Goal: Check status: Check status

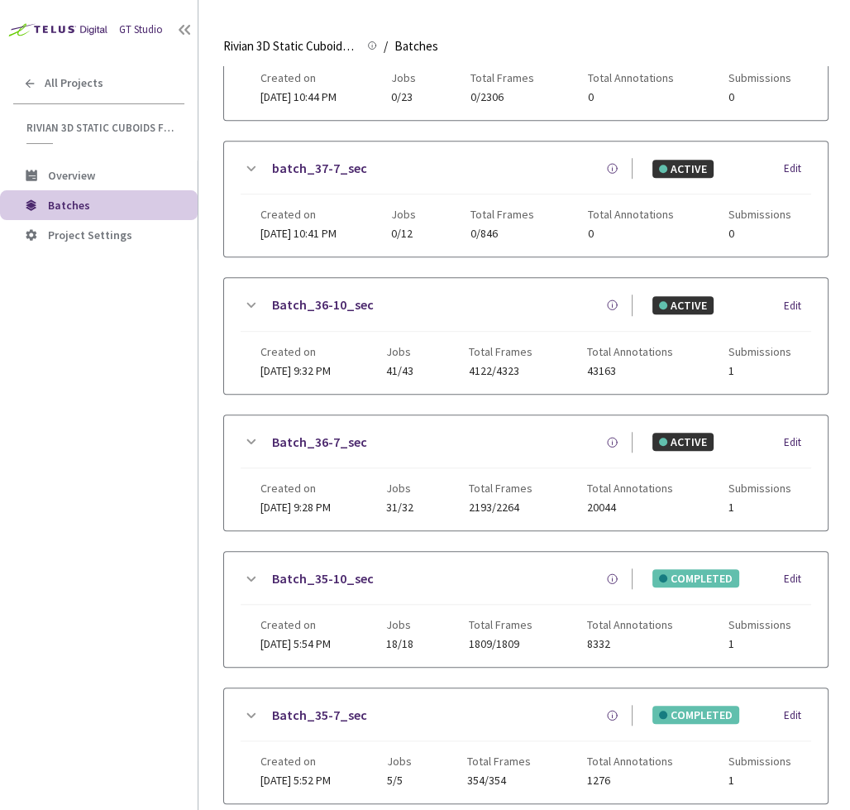
scroll to position [799, 0]
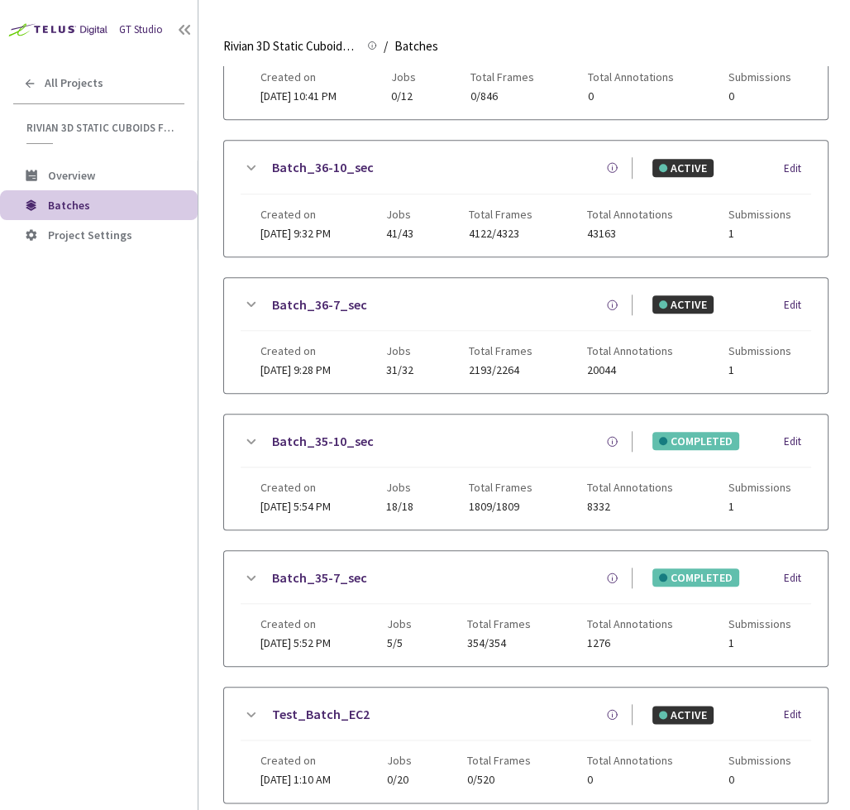
click at [249, 438] on icon at bounding box center [251, 440] width 9 height 5
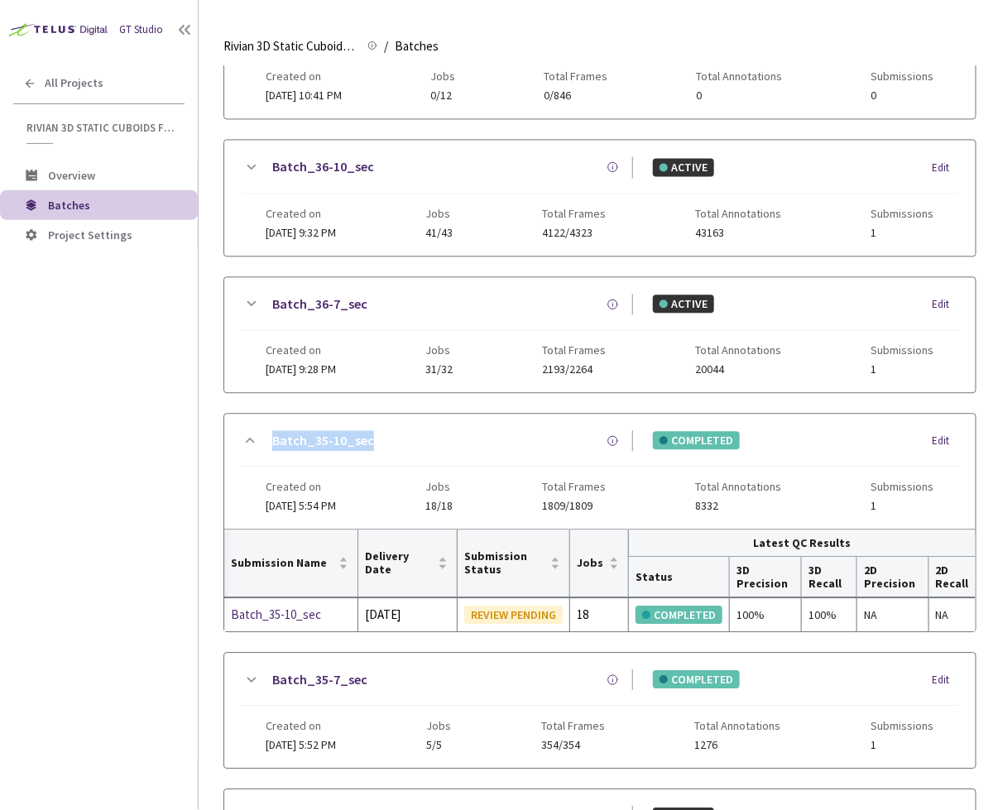
scroll to position [0, 0]
click at [254, 678] on icon at bounding box center [251, 680] width 9 height 5
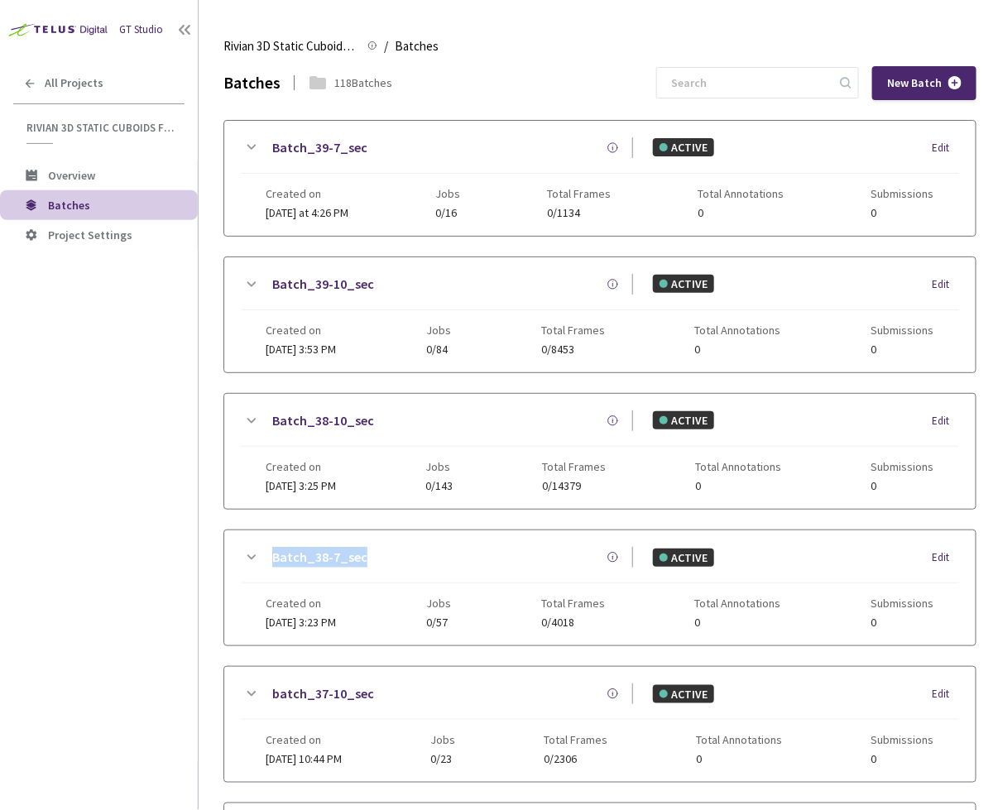
drag, startPoint x: 404, startPoint y: 558, endPoint x: 272, endPoint y: 546, distance: 132.1
click at [272, 547] on div "Batch_38-7_sec" at bounding box center [447, 557] width 372 height 21
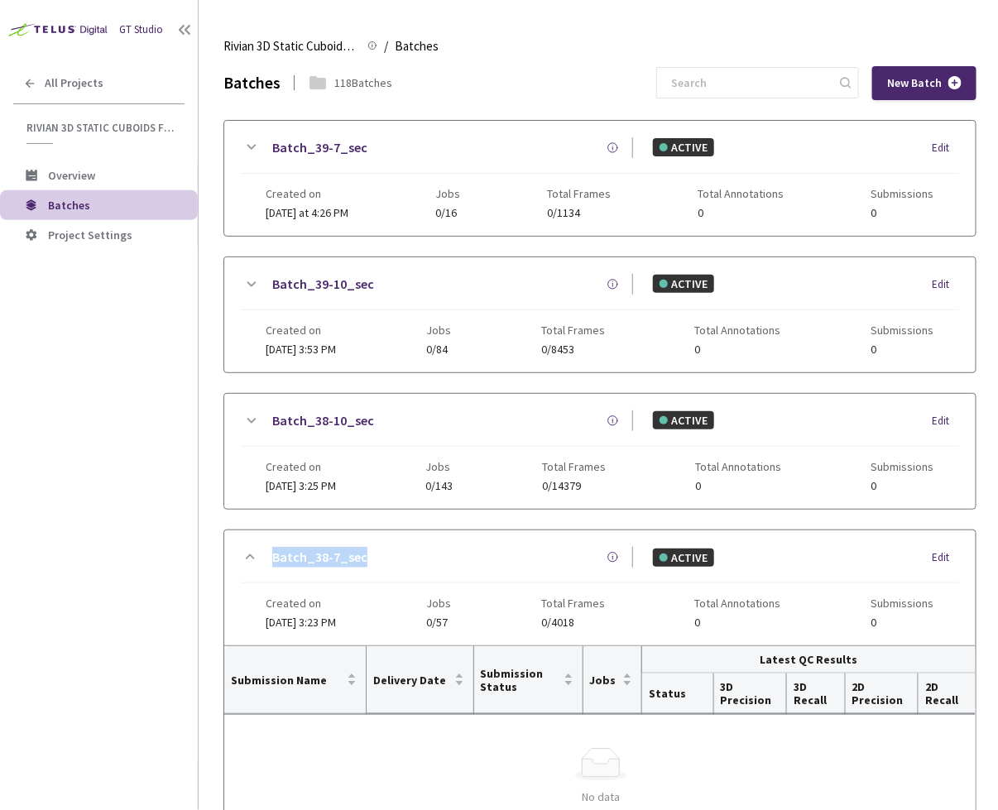
copy link "Batch_38-7_sec"
drag, startPoint x: 376, startPoint y: 417, endPoint x: 255, endPoint y: 414, distance: 121.7
click at [256, 414] on div "Batch_38-10_sec ACTIVE Edit" at bounding box center [600, 428] width 718 height 36
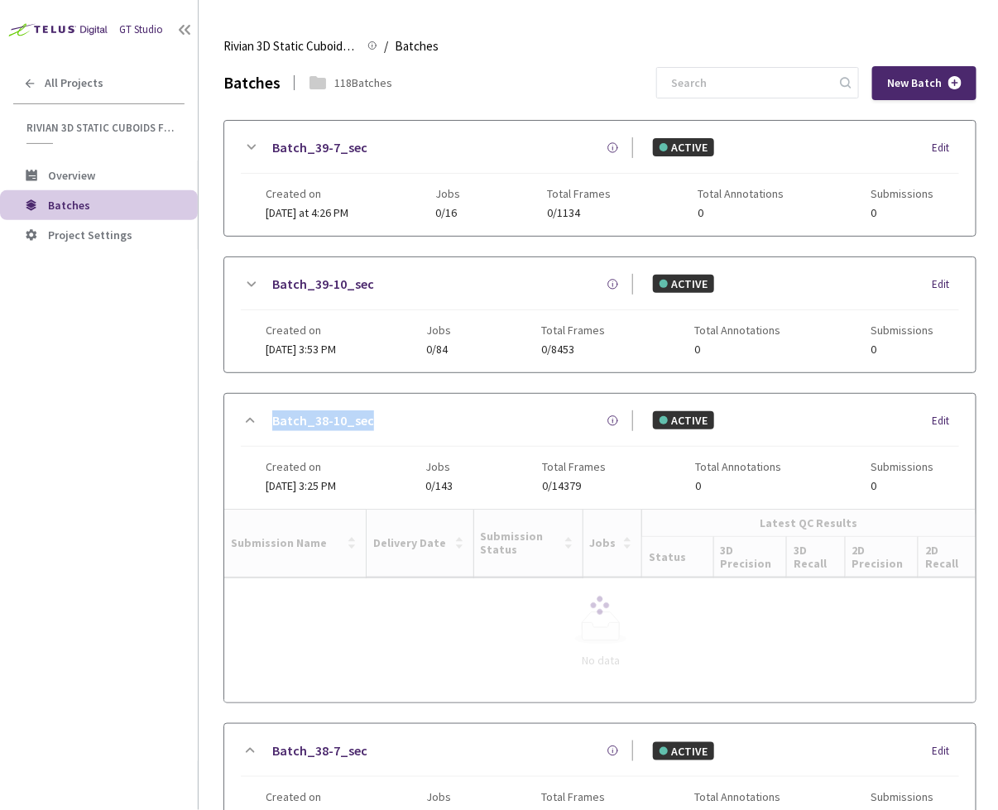
copy link "Batch_38-10_sec"
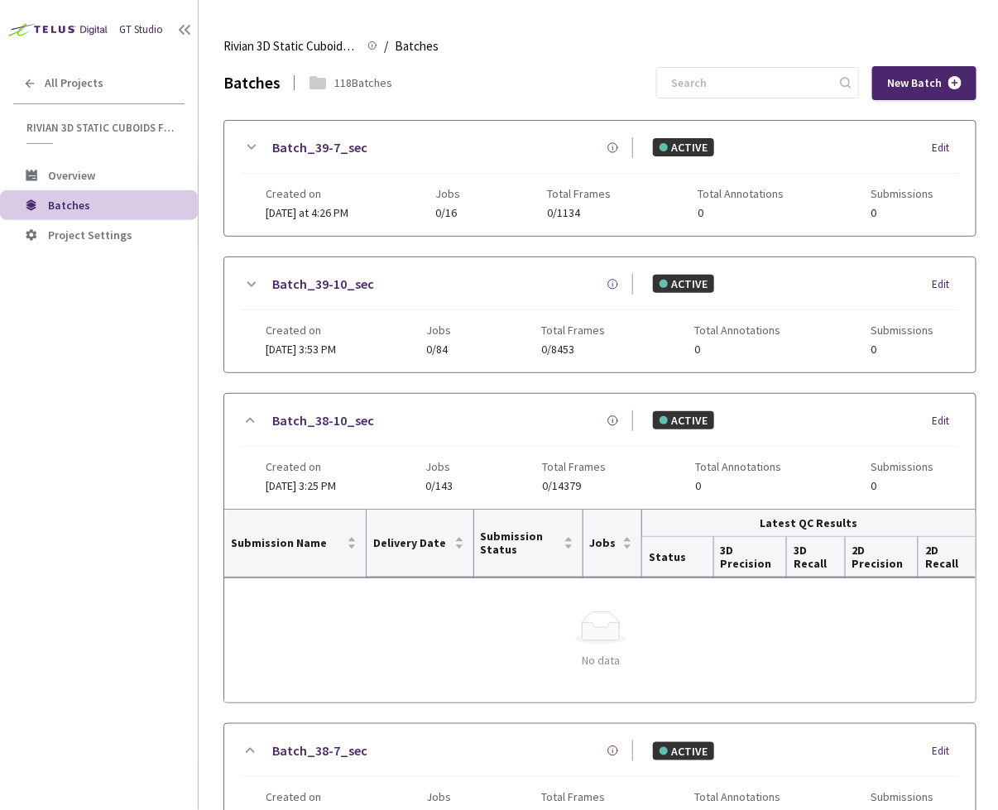
click at [386, 285] on div "Batch_39-10_sec" at bounding box center [447, 284] width 372 height 21
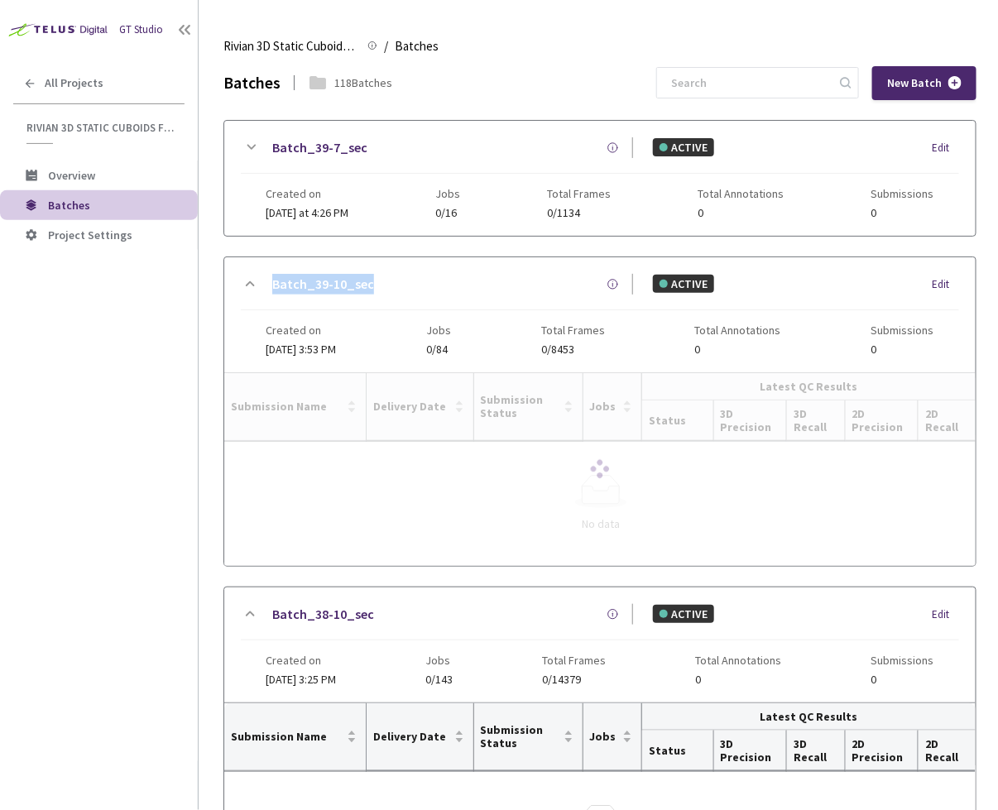
drag, startPoint x: 391, startPoint y: 285, endPoint x: 243, endPoint y: 280, distance: 148.1
click at [243, 280] on div "Batch_39-10_sec ACTIVE Edit" at bounding box center [600, 292] width 718 height 36
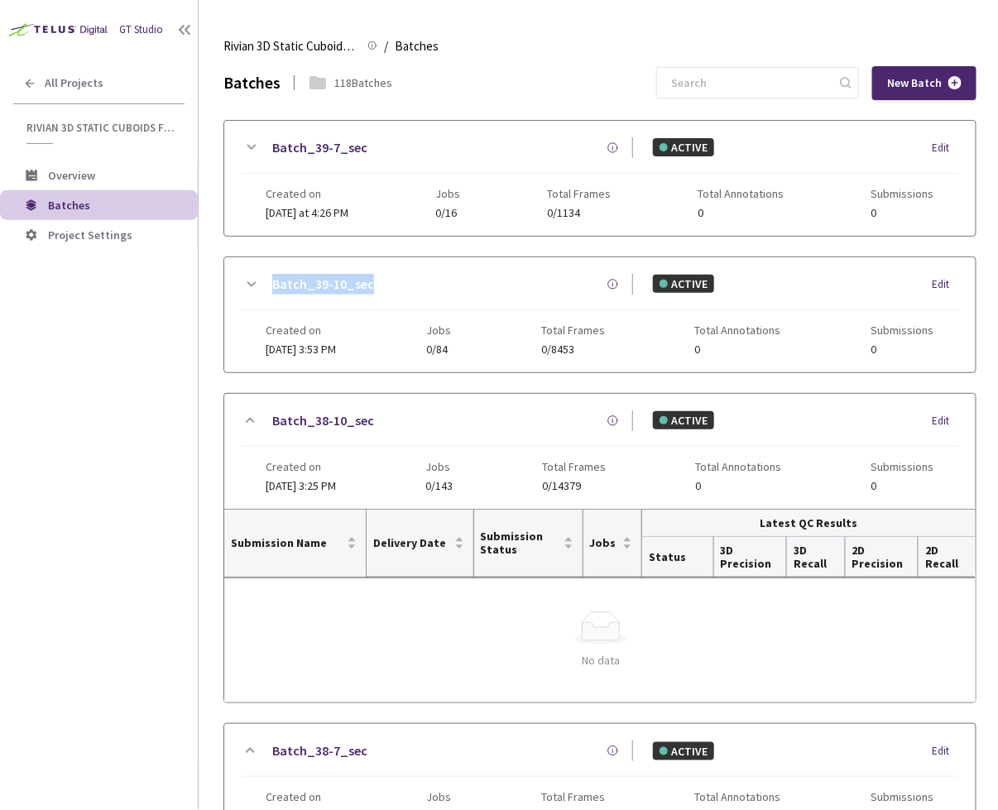
copy link "Batch_39-10_sec"
drag, startPoint x: 381, startPoint y: 151, endPoint x: 260, endPoint y: 149, distance: 121.6
click at [247, 150] on div "Batch_39-7_sec ACTIVE Edit" at bounding box center [600, 155] width 718 height 36
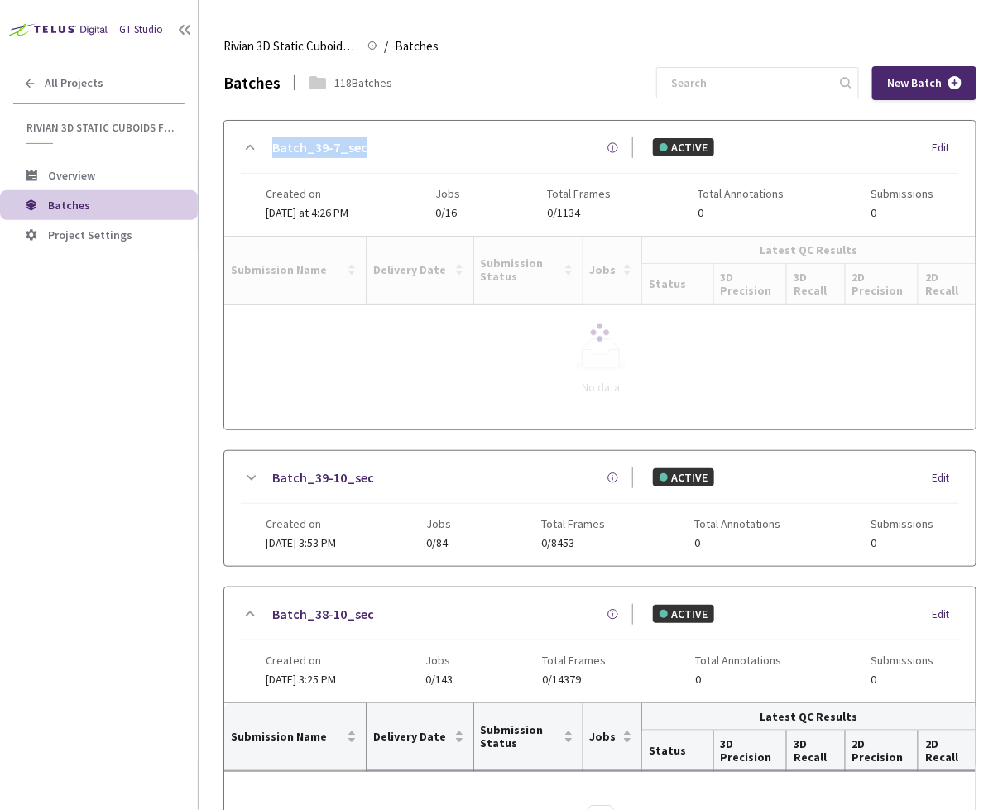
copy link "Batch_39-7_sec"
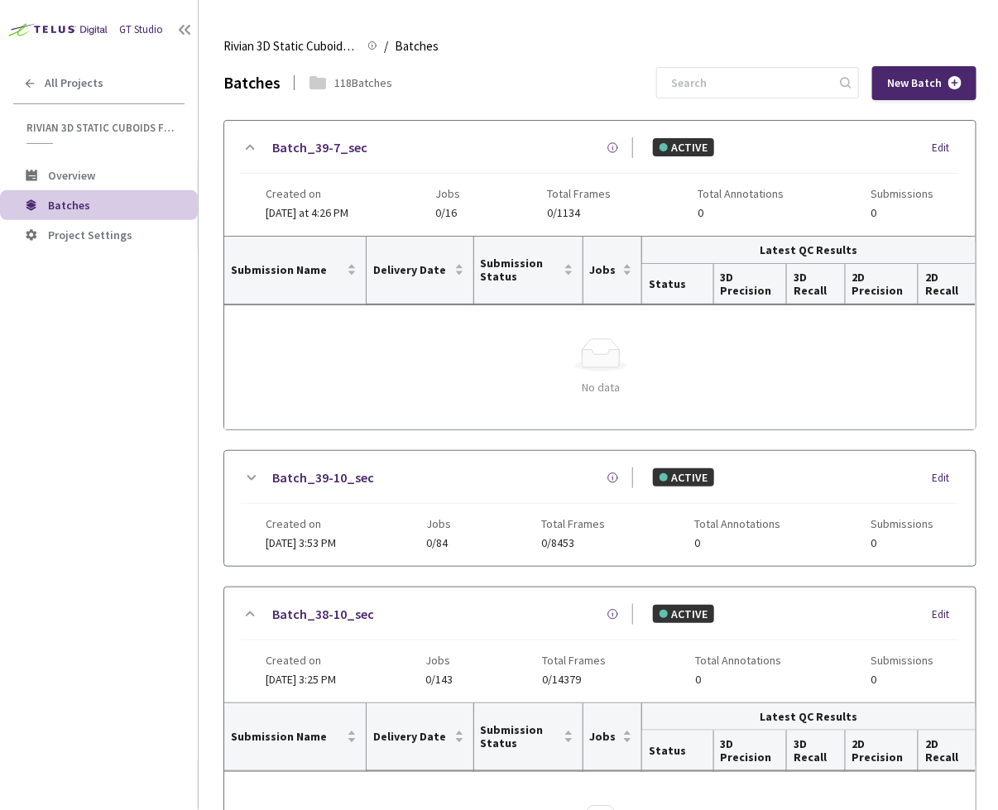
click at [249, 148] on icon at bounding box center [251, 147] width 20 height 20
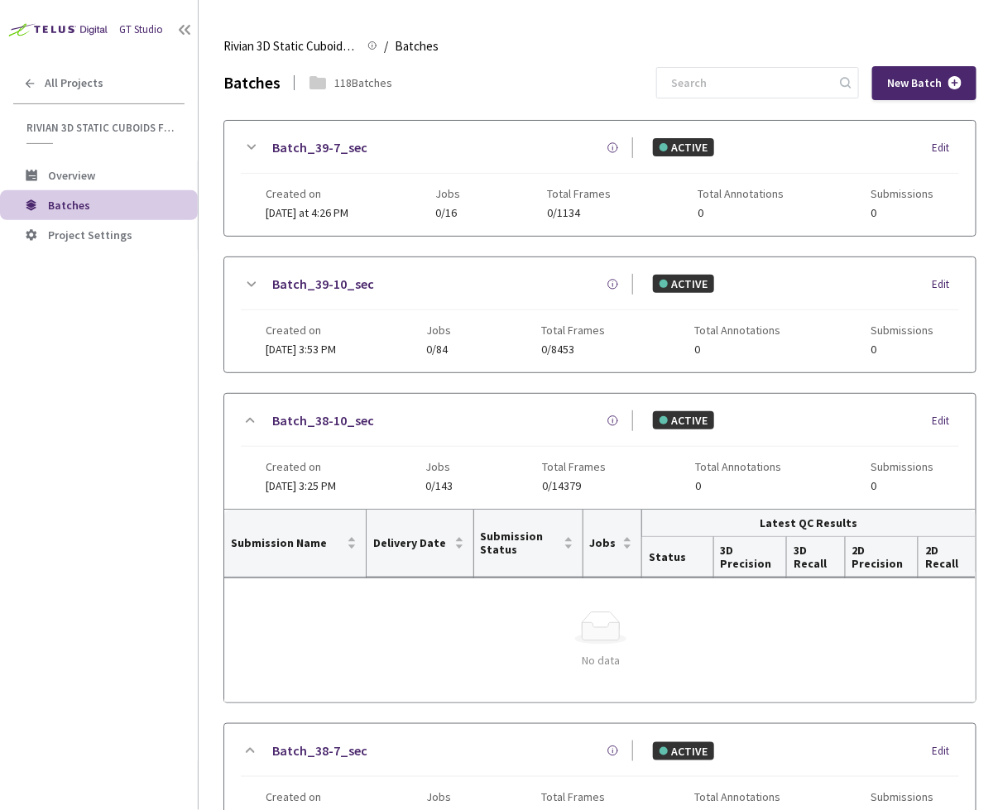
click at [253, 424] on icon at bounding box center [251, 420] width 20 height 20
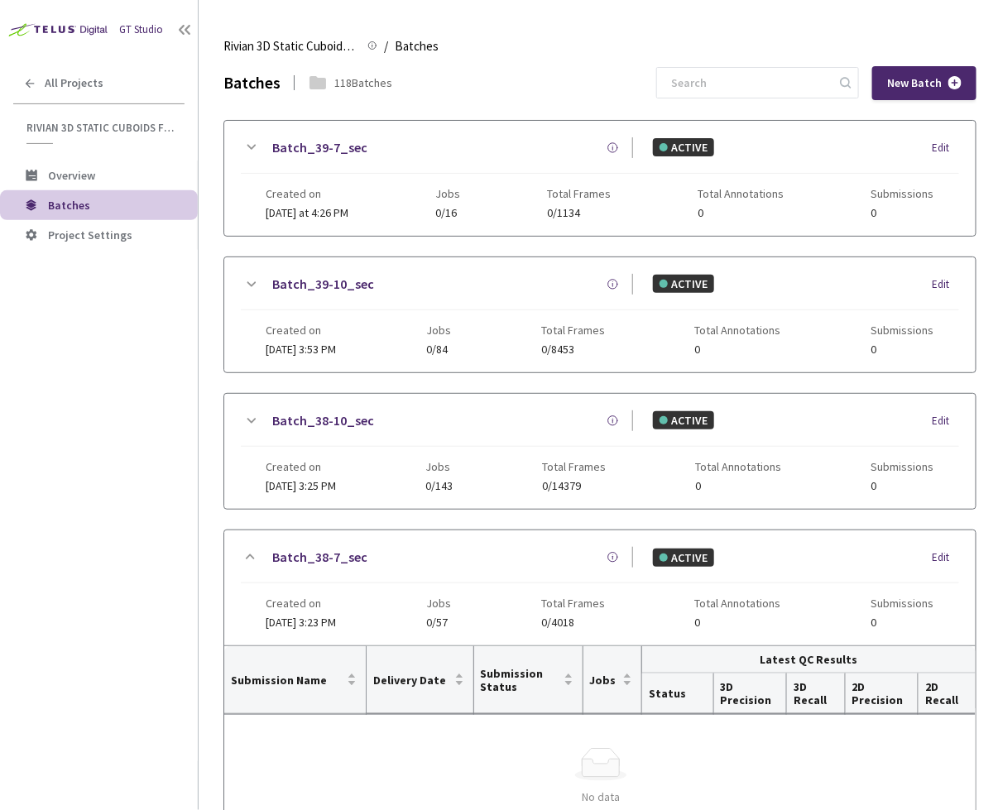
click at [256, 553] on icon at bounding box center [251, 557] width 20 height 20
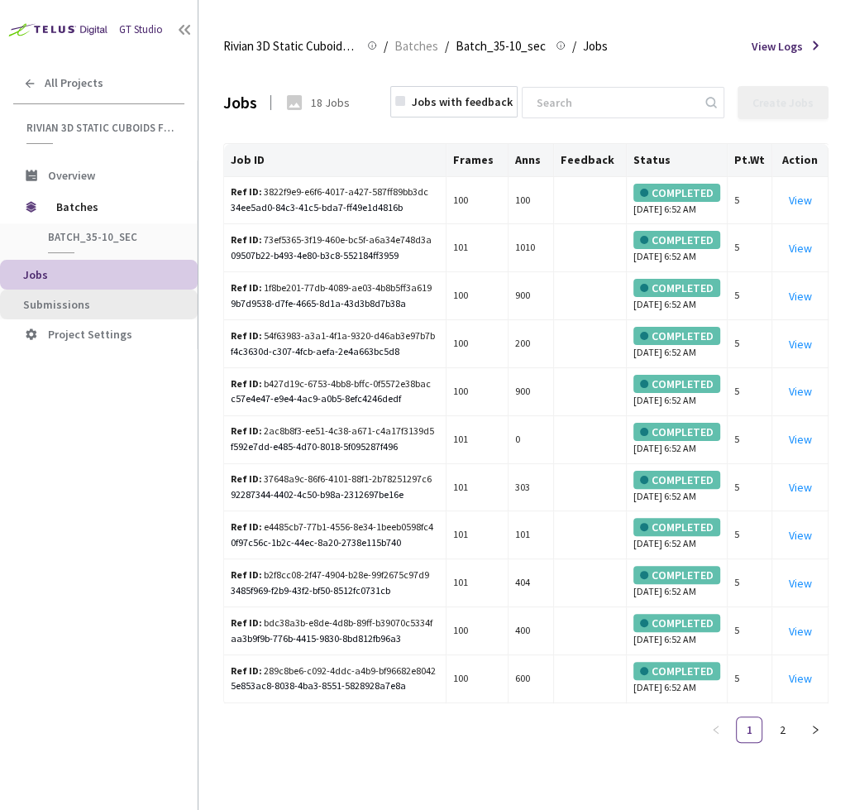
click at [78, 301] on span "Submissions" at bounding box center [56, 304] width 67 height 15
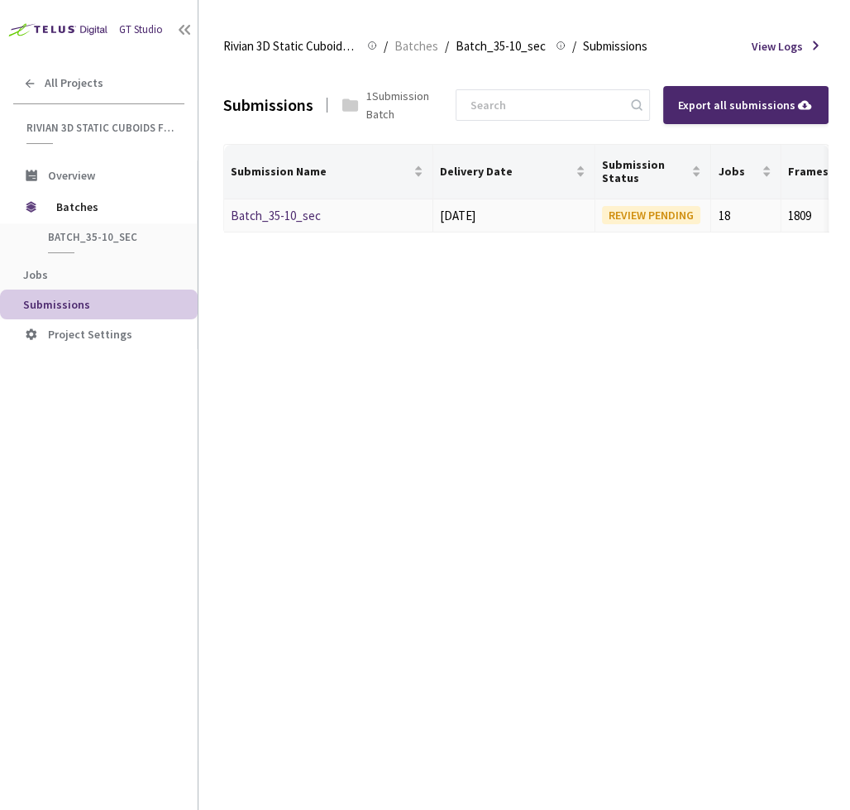
click at [268, 213] on link "Batch_35-10_sec" at bounding box center [276, 216] width 90 height 16
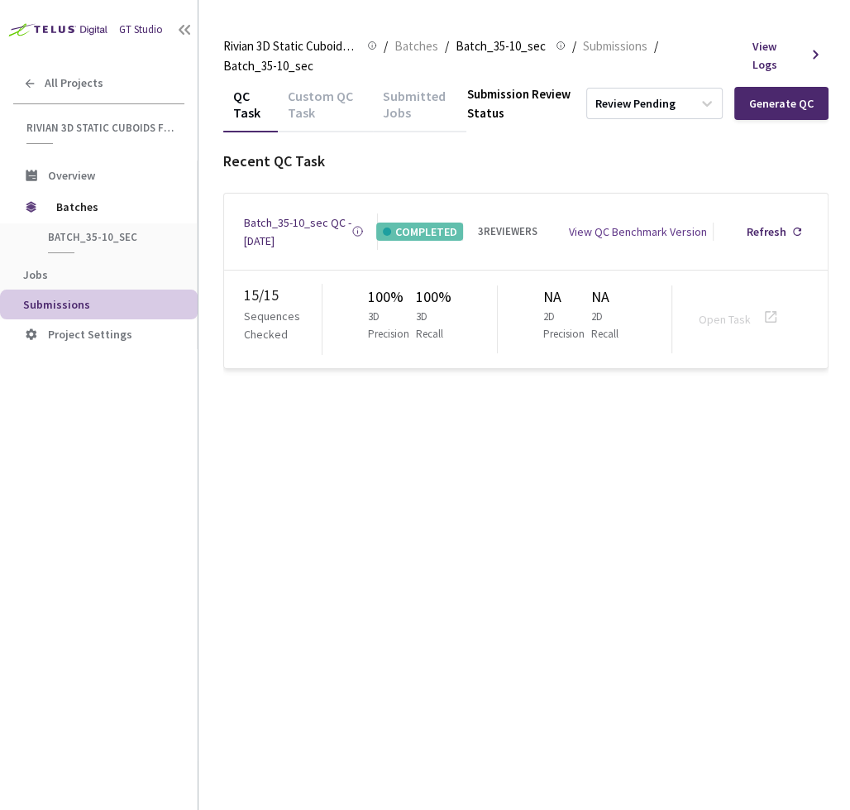
click at [417, 418] on div "QC Task Custom QC Task Submitted Jobs Submission Review Status Review Pending G…" at bounding box center [526, 447] width 606 height 726
click at [551, 476] on div "QC Task Custom QC Task Submitted Jobs Submission Review Status Review Pending G…" at bounding box center [526, 447] width 606 height 726
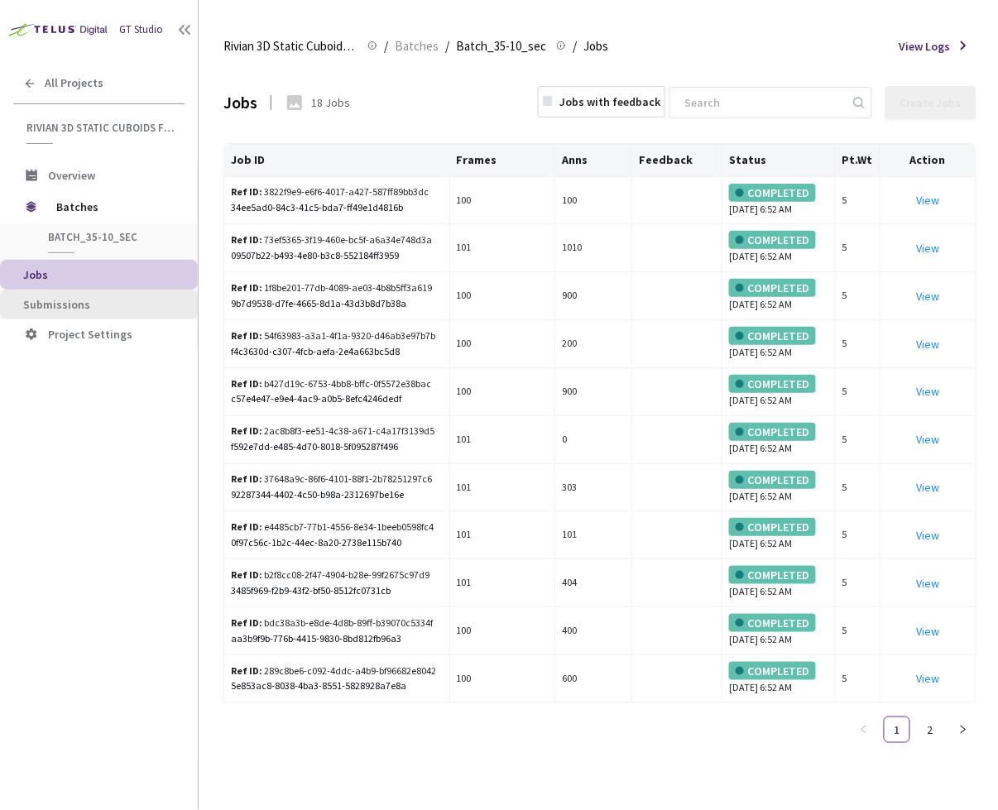
click at [128, 305] on span "Submissions" at bounding box center [103, 305] width 161 height 14
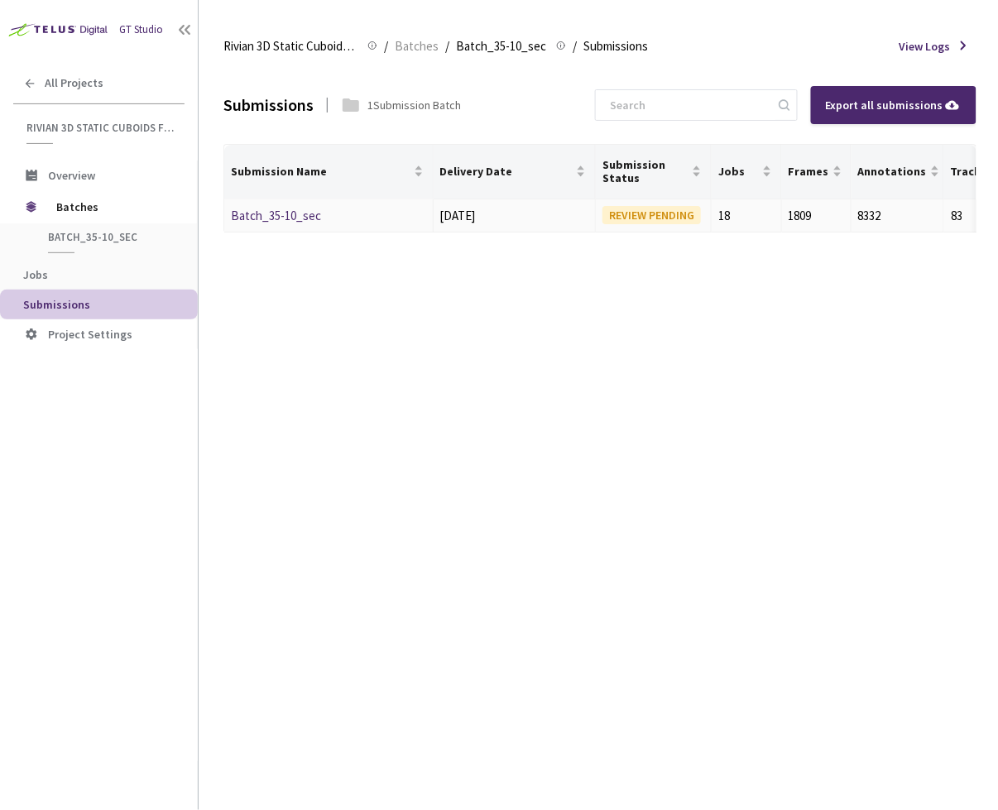
click at [271, 212] on link "Batch_35-10_sec" at bounding box center [276, 216] width 90 height 16
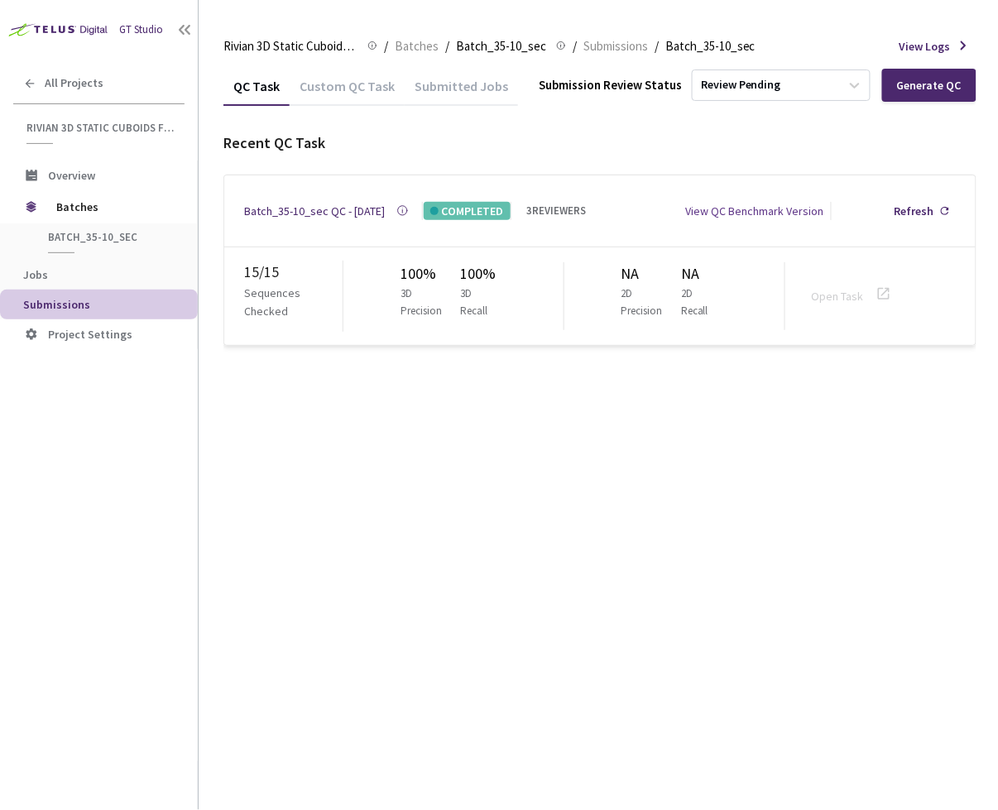
click at [544, 211] on div "3 REVIEWERS" at bounding box center [556, 211] width 60 height 17
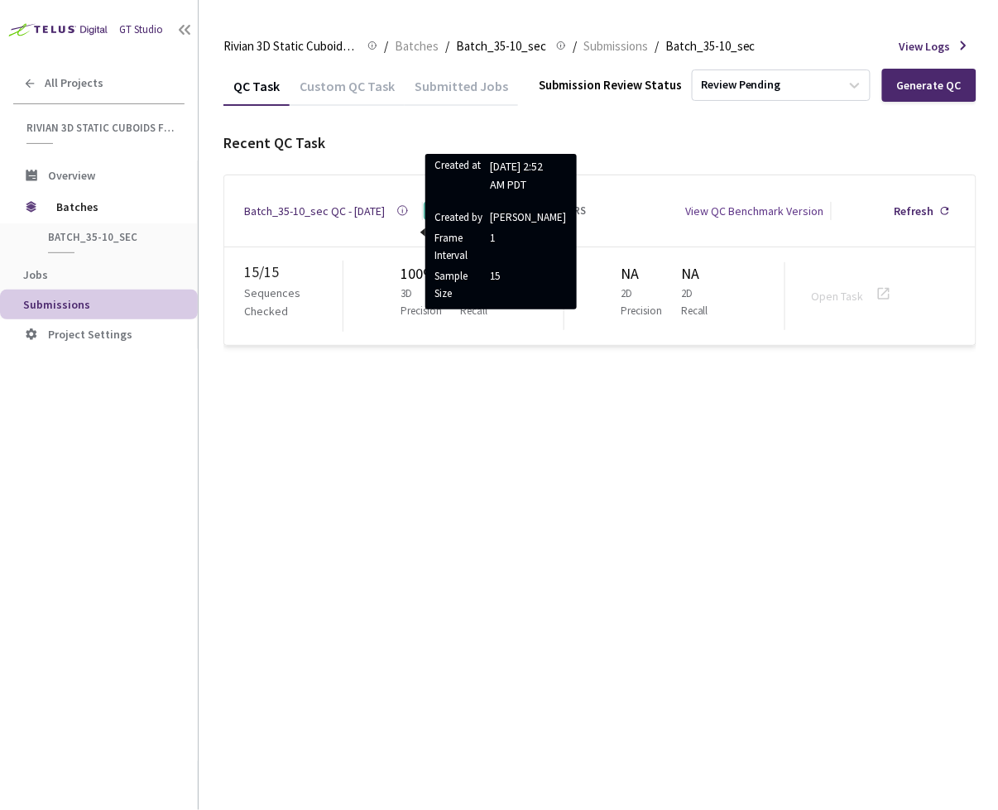
click at [347, 395] on div "QC Task Custom QC Task Submitted Jobs Submission Review Status Review Pending G…" at bounding box center [599, 438] width 753 height 744
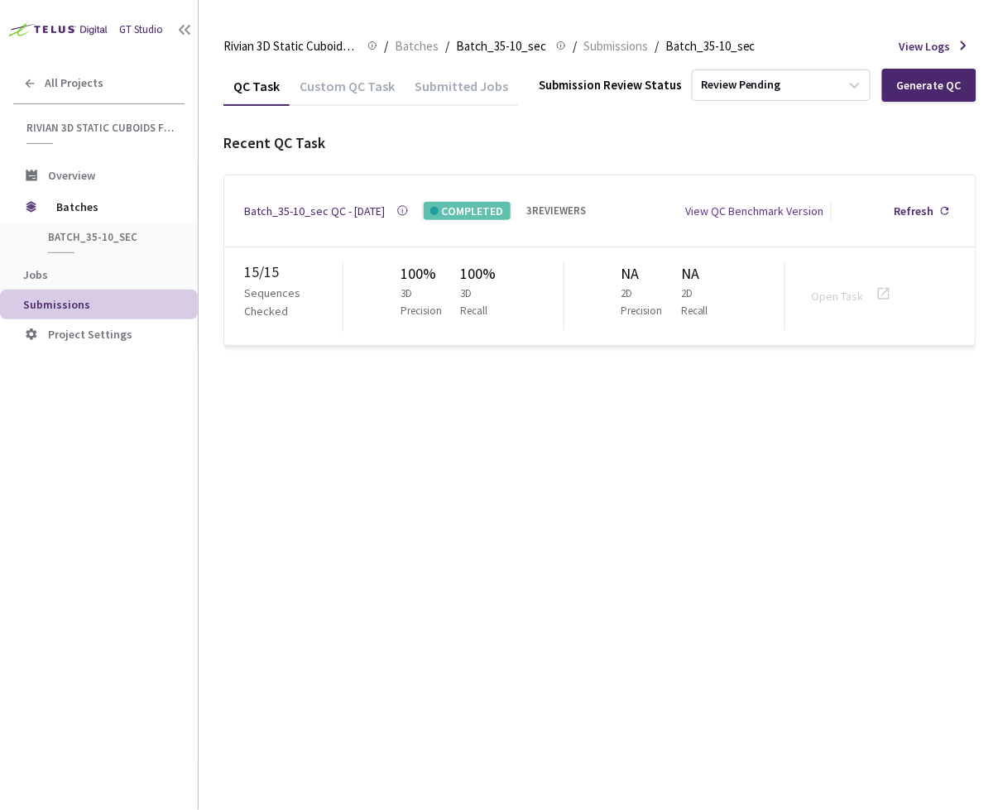
click at [350, 370] on div "QC Task Custom QC Task Submitted Jobs Submission Review Status Review Pending G…" at bounding box center [599, 438] width 753 height 744
click at [140, 212] on span "Batches" at bounding box center [112, 206] width 113 height 33
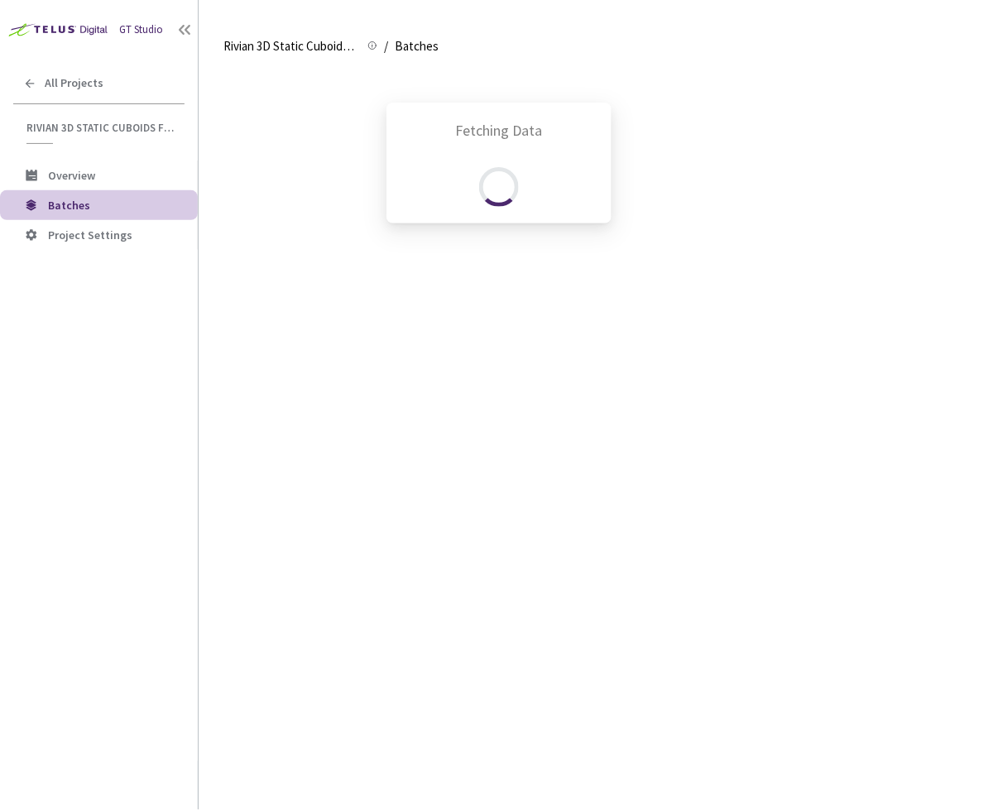
scroll to position [878, 0]
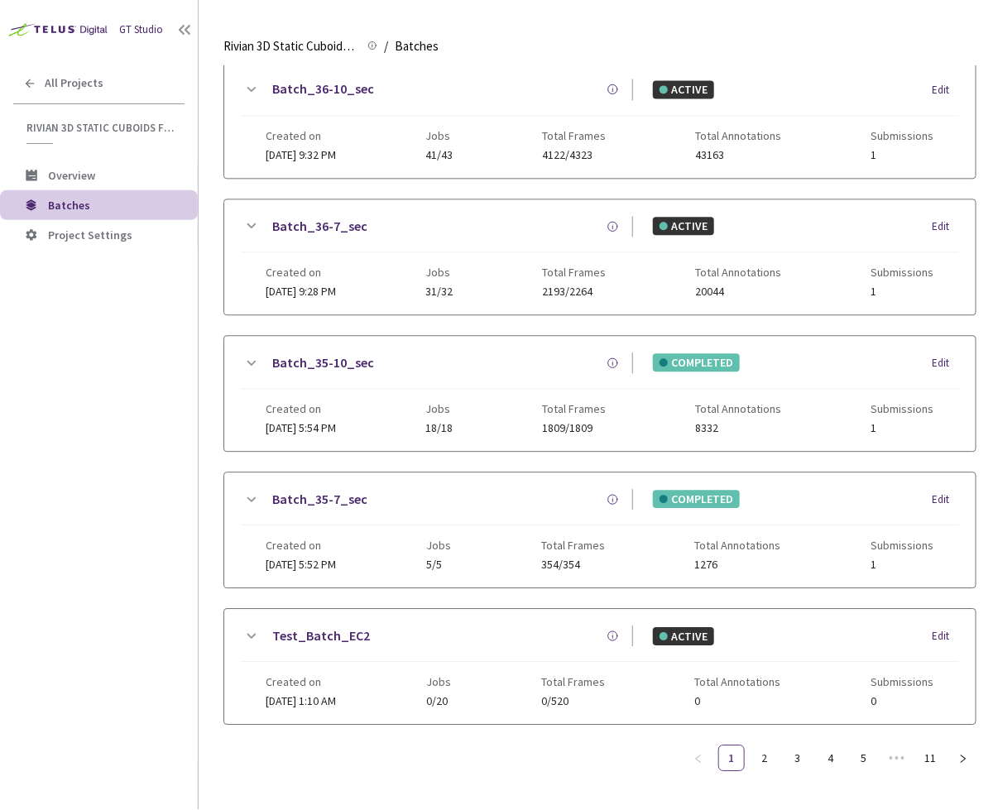
click at [118, 529] on div "GT Studio All Projects Rivian 3D Static Cuboids fixed[2024-25] Rivian 3D Static…" at bounding box center [99, 380] width 198 height 761
click at [258, 354] on icon at bounding box center [251, 363] width 20 height 20
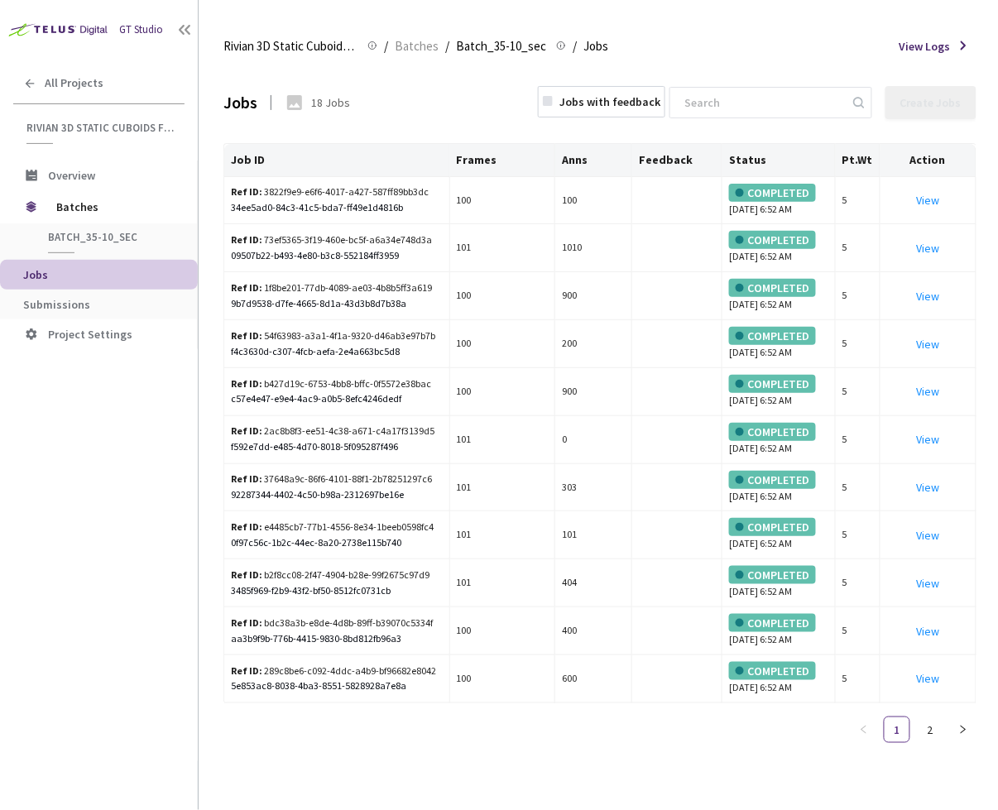
click at [985, 362] on main "Rivian 3D Static Cuboids fixed[2024-25] Rivian 3D Static Cuboids fixed[2024-25]…" at bounding box center [598, 405] width 799 height 810
click at [107, 200] on span "Batches" at bounding box center [112, 206] width 113 height 33
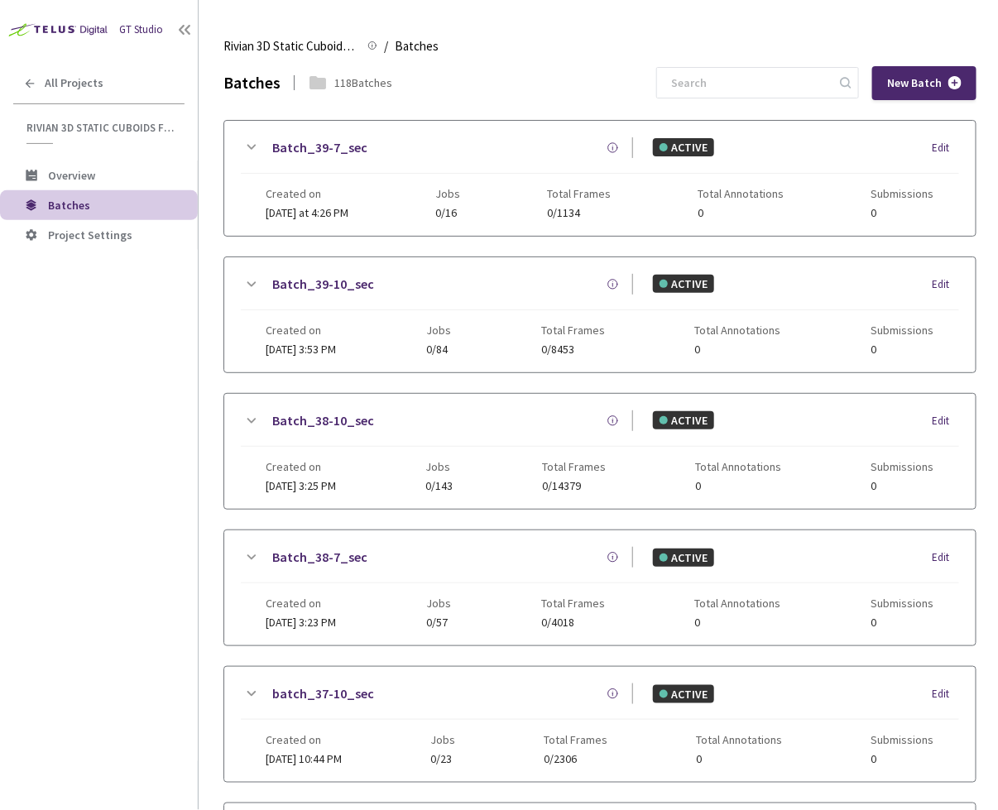
scroll to position [878, 0]
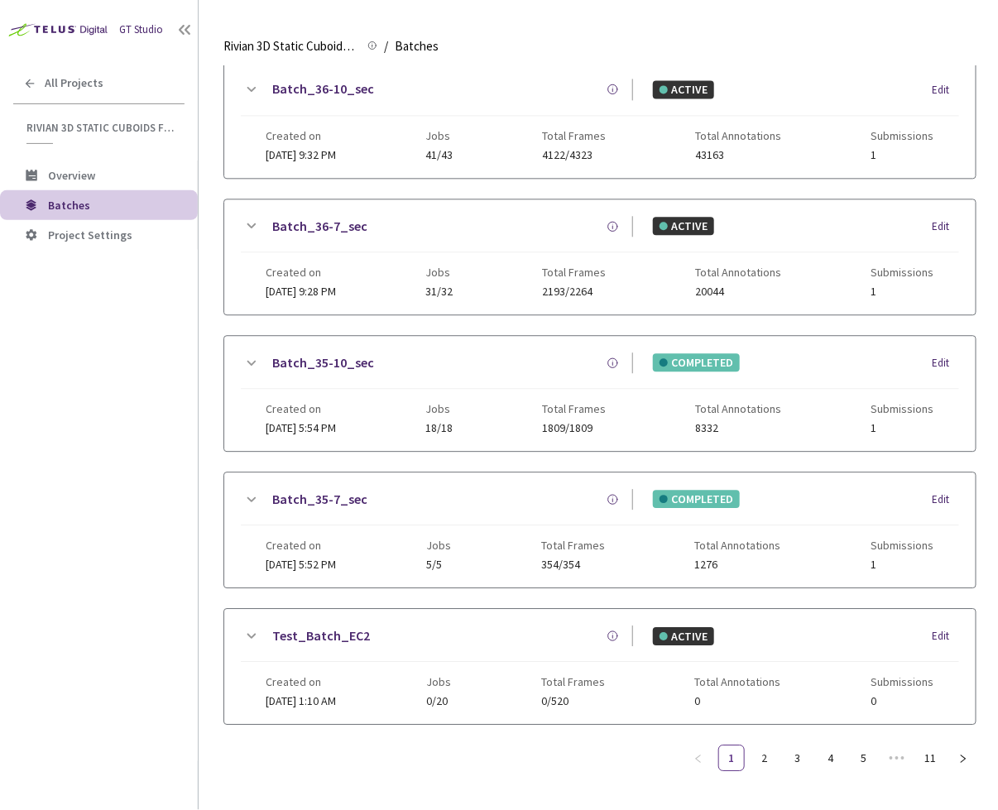
click at [864, 749] on link "5" at bounding box center [863, 757] width 25 height 25
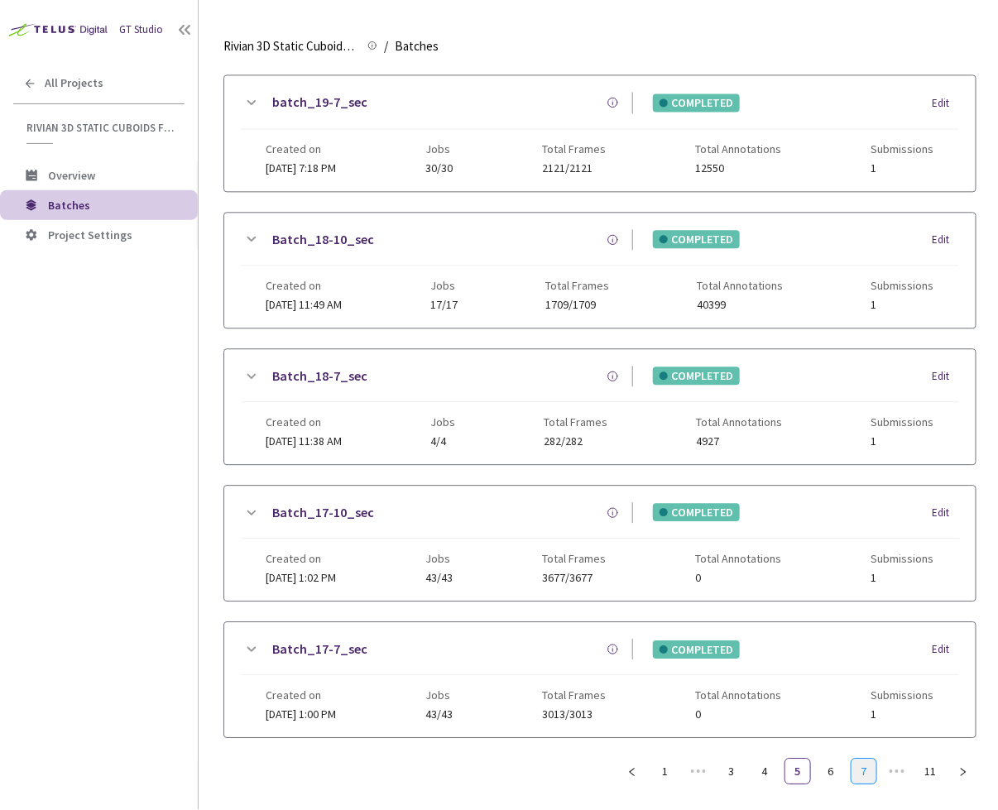
click at [867, 763] on link "7" at bounding box center [863, 771] width 25 height 25
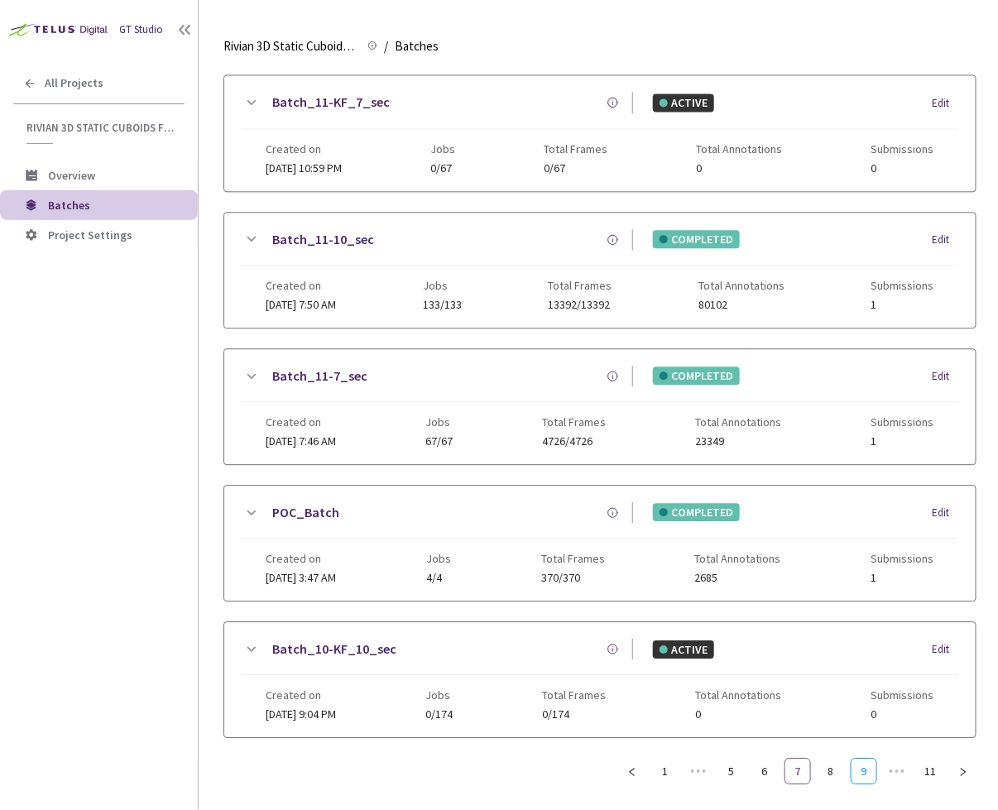
click at [867, 763] on link "9" at bounding box center [863, 771] width 25 height 25
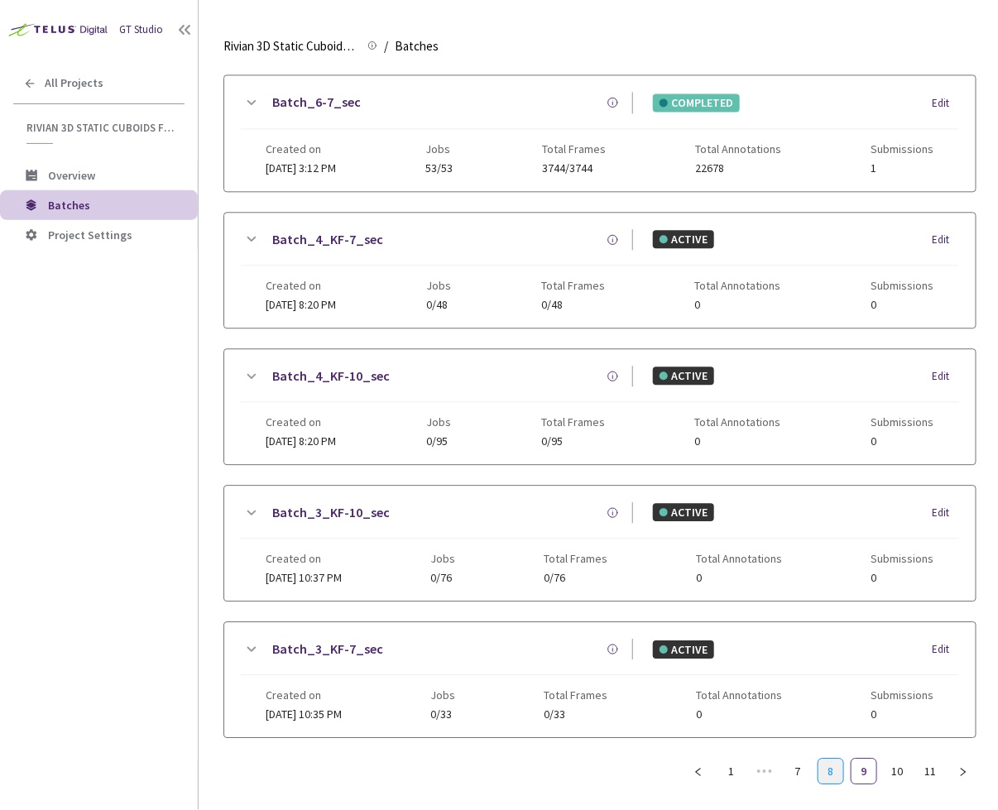
click at [829, 762] on link "8" at bounding box center [830, 771] width 25 height 25
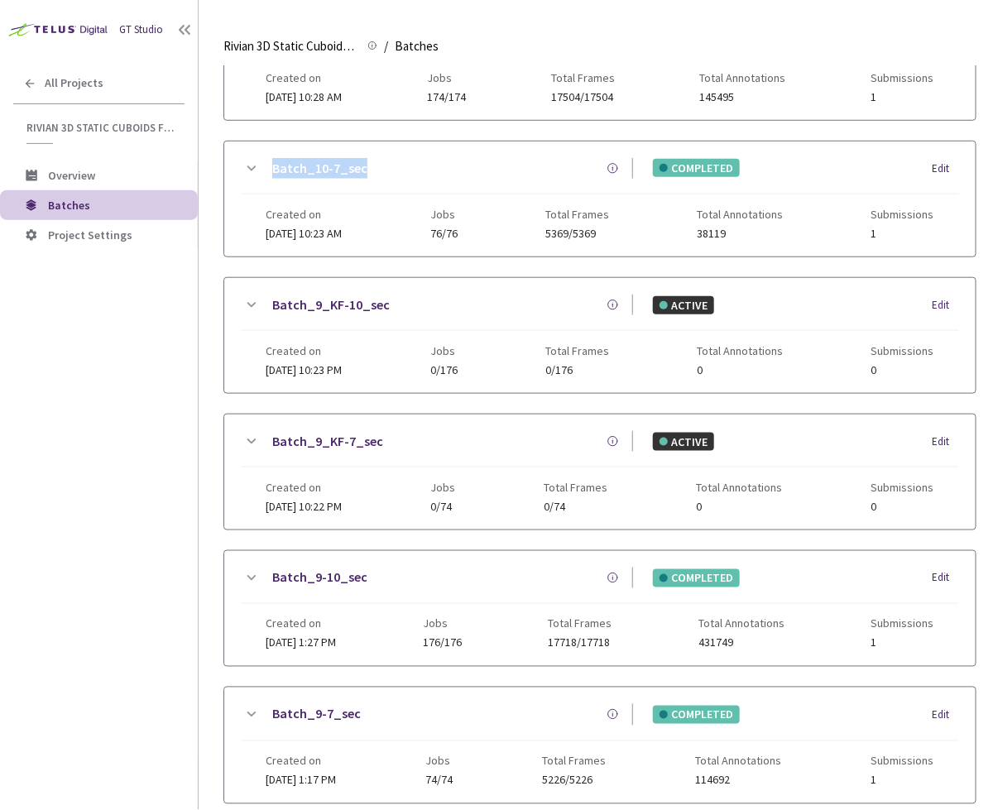
scroll to position [62, 0]
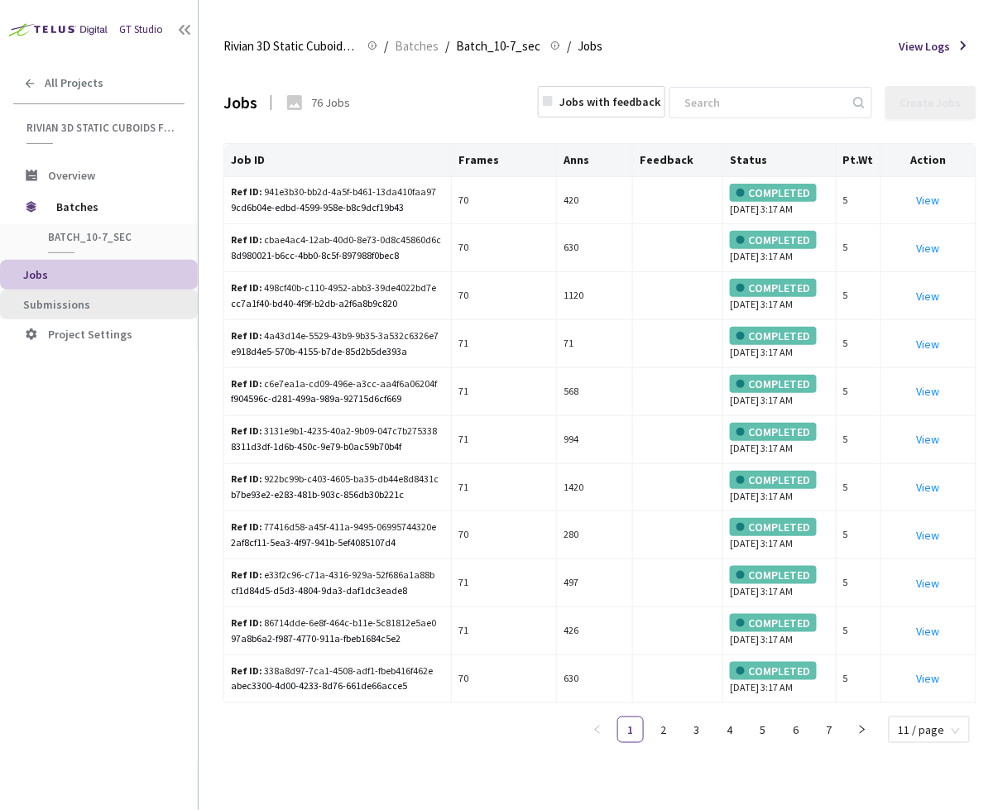
click at [109, 310] on li "Submissions" at bounding box center [99, 305] width 198 height 30
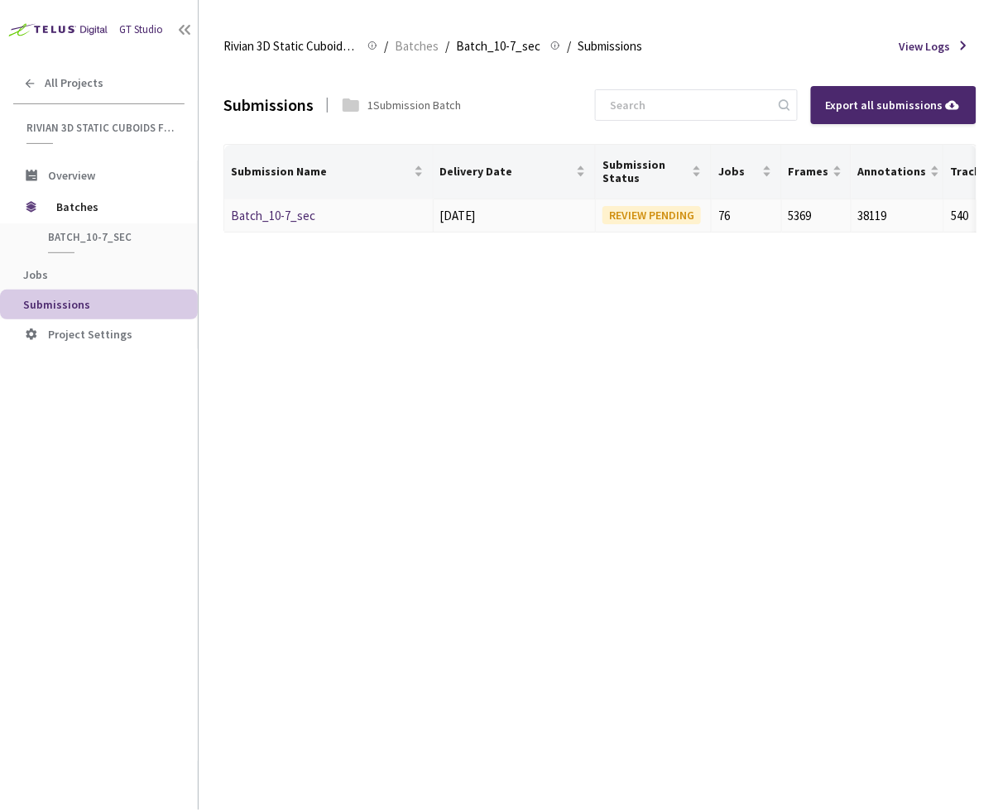
click at [271, 208] on link "Batch_10-7_sec" at bounding box center [273, 216] width 84 height 16
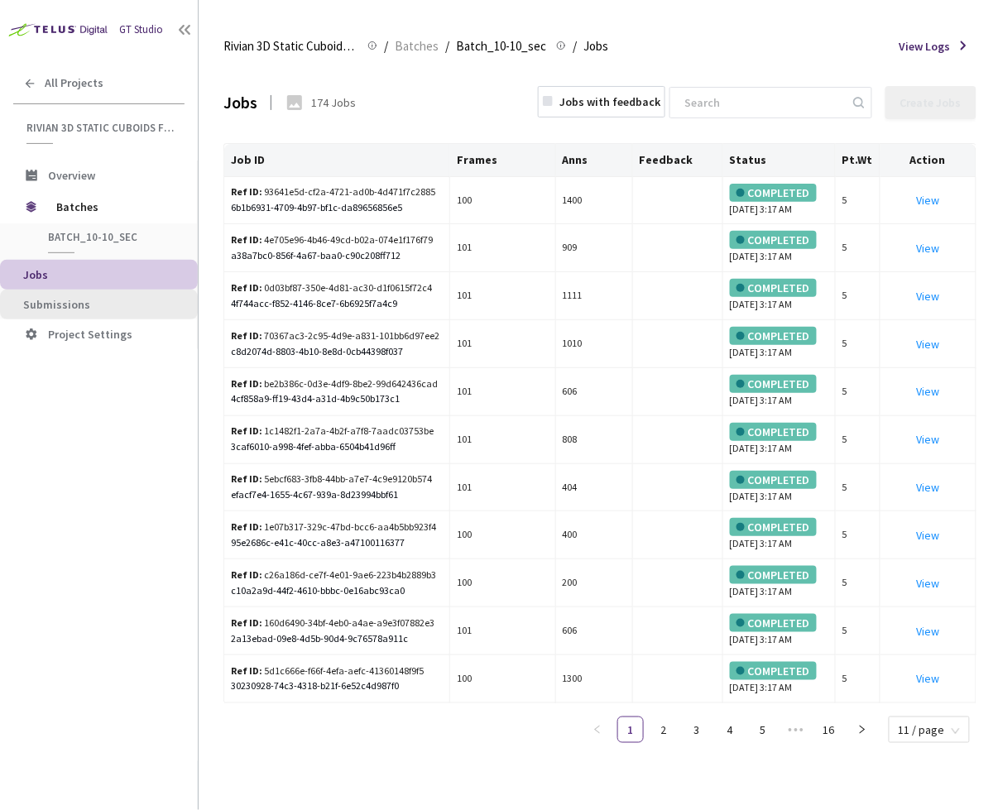
click at [63, 304] on span "Submissions" at bounding box center [56, 304] width 67 height 15
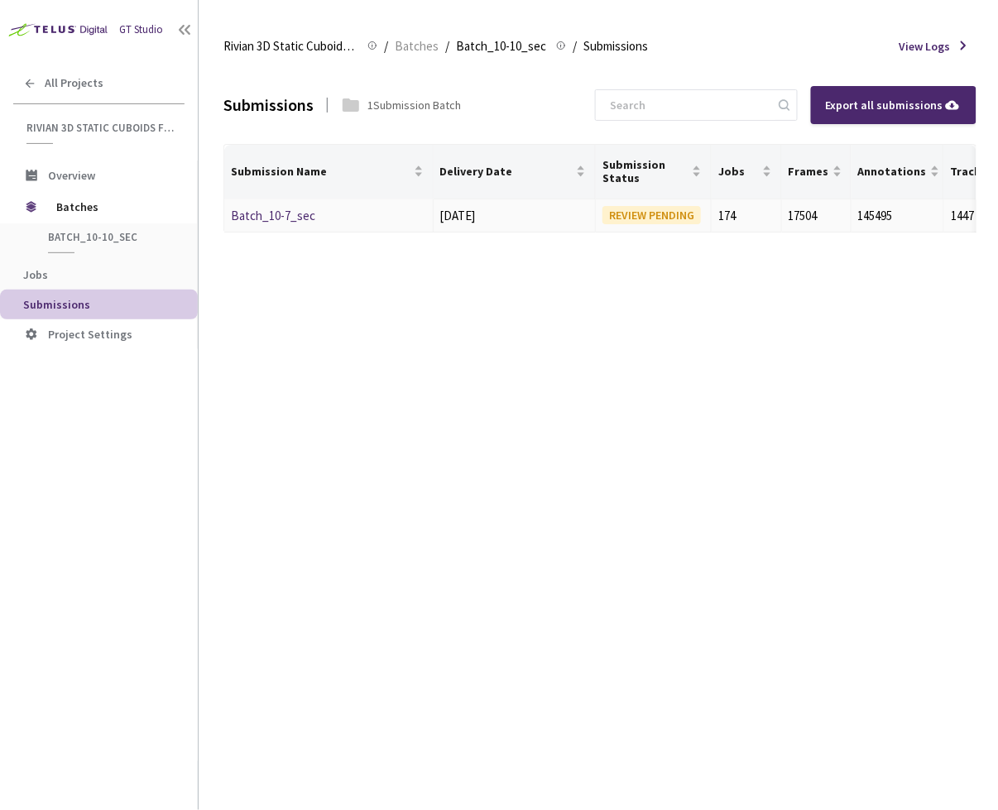
click at [285, 217] on link "Batch_10-7_sec" at bounding box center [273, 216] width 84 height 16
